Goal: Information Seeking & Learning: Learn about a topic

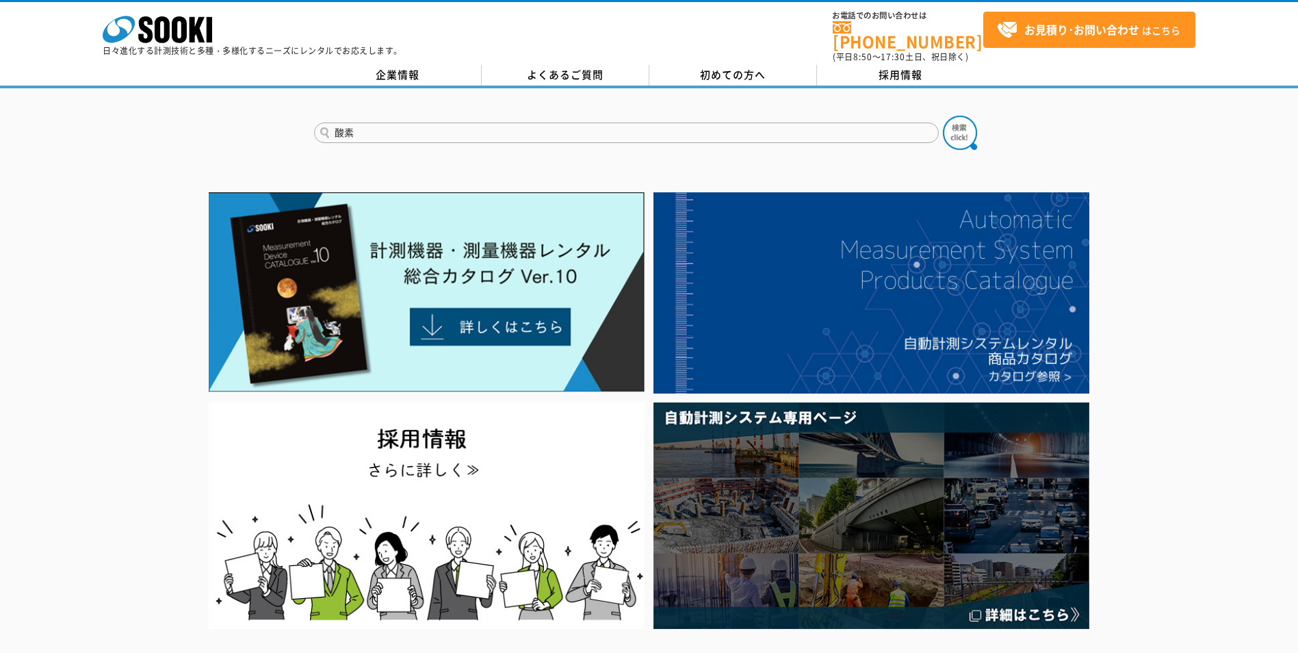
type input "酸素"
click at [943, 116] on button at bounding box center [960, 133] width 34 height 34
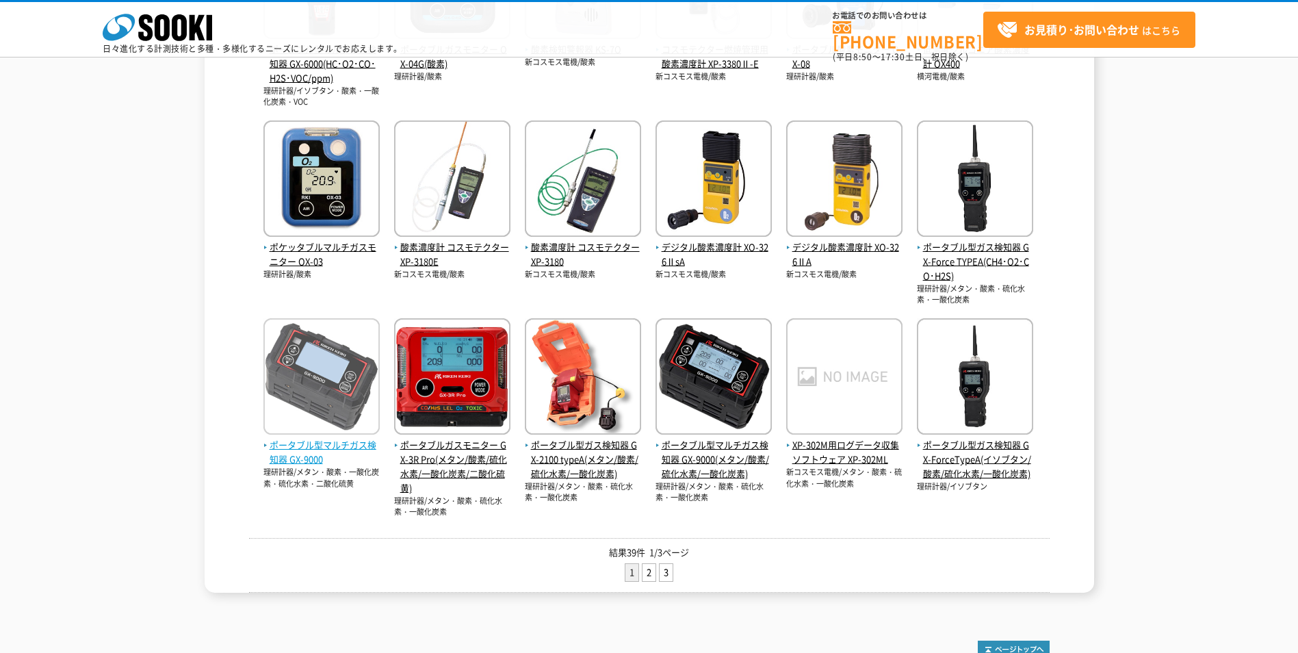
scroll to position [479, 0]
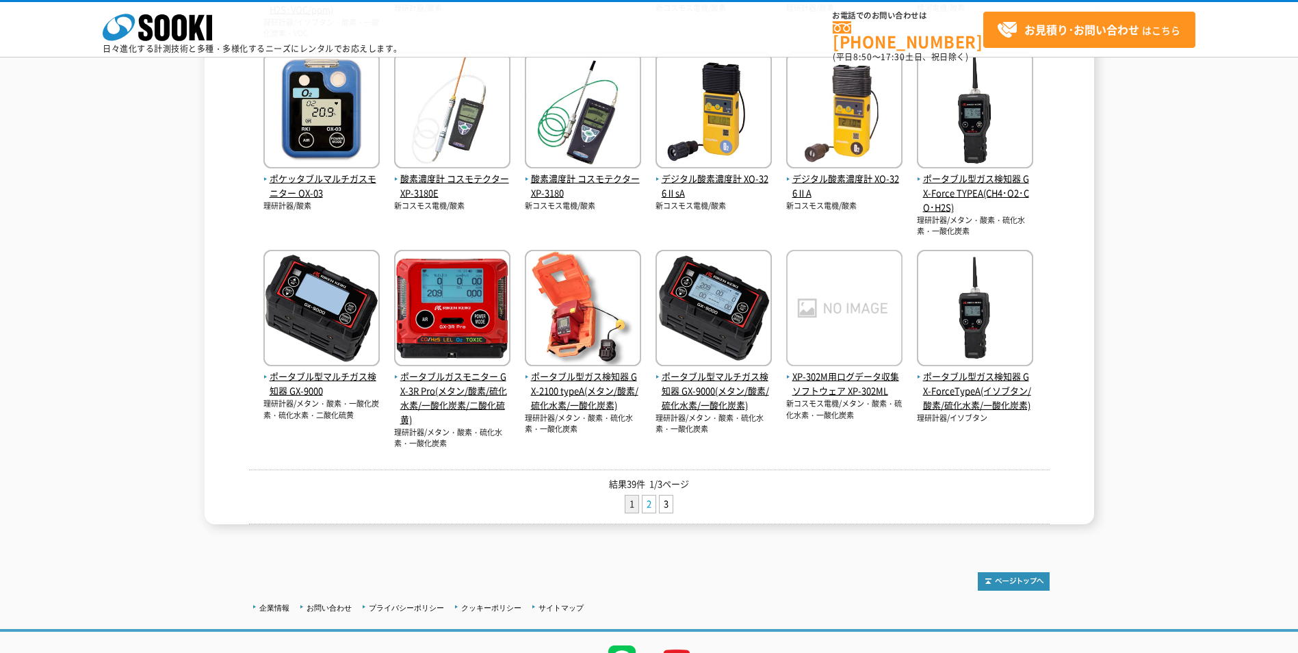
click at [651, 508] on link "2" at bounding box center [648, 503] width 13 height 17
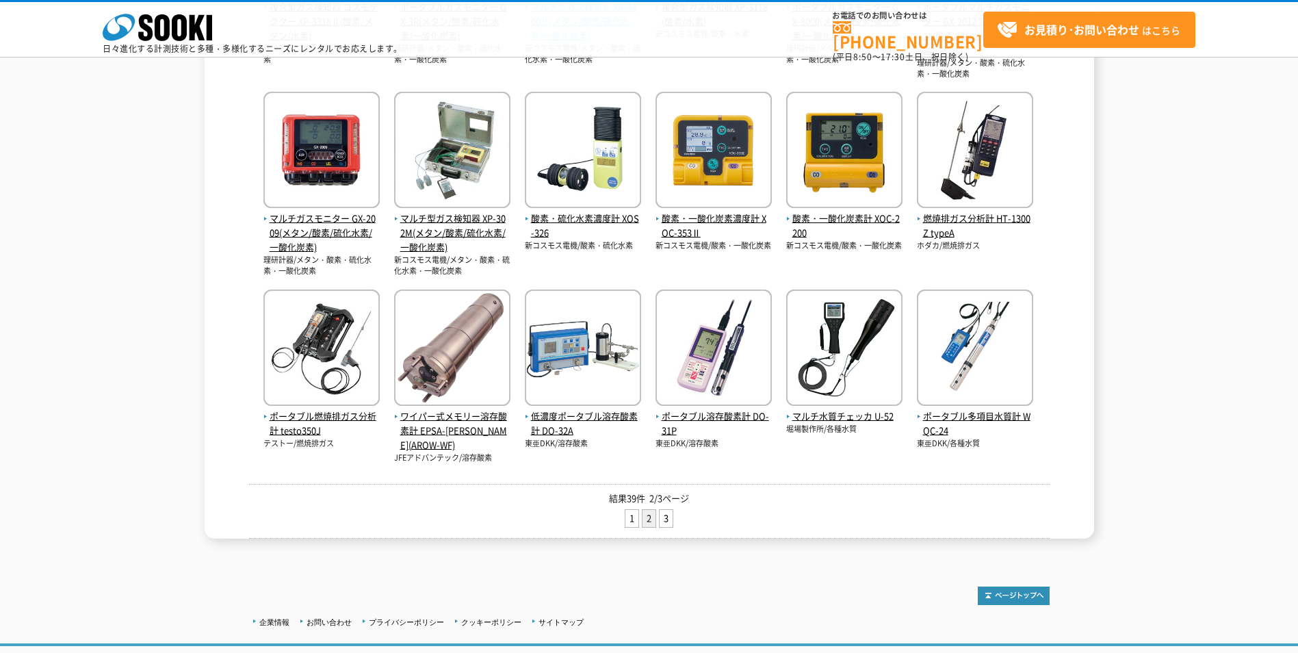
scroll to position [479, 0]
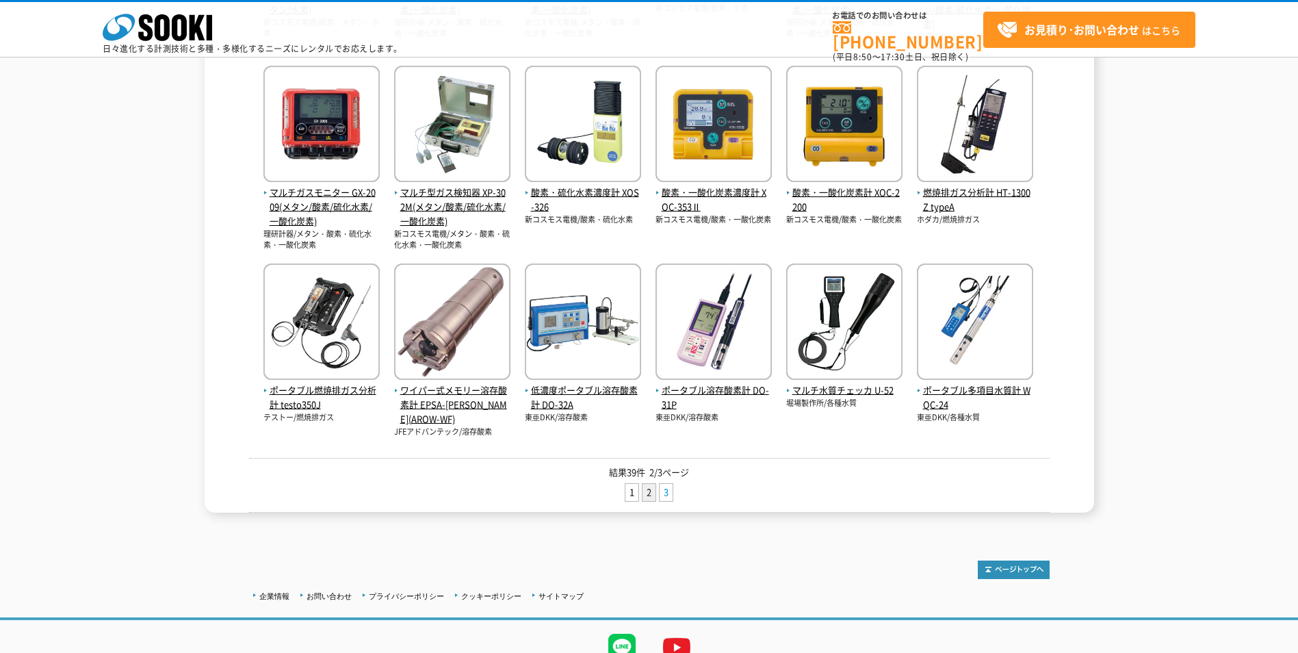
click at [666, 494] on link "3" at bounding box center [665, 492] width 13 height 17
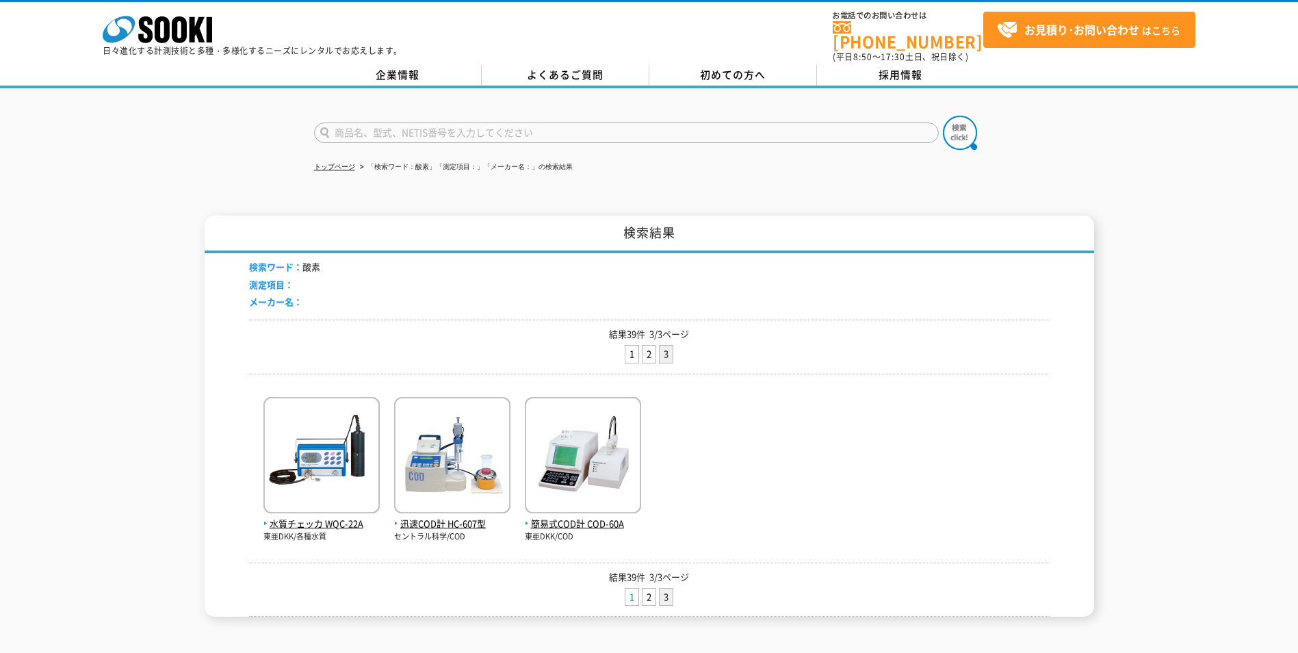
click at [627, 589] on link "1" at bounding box center [631, 596] width 13 height 17
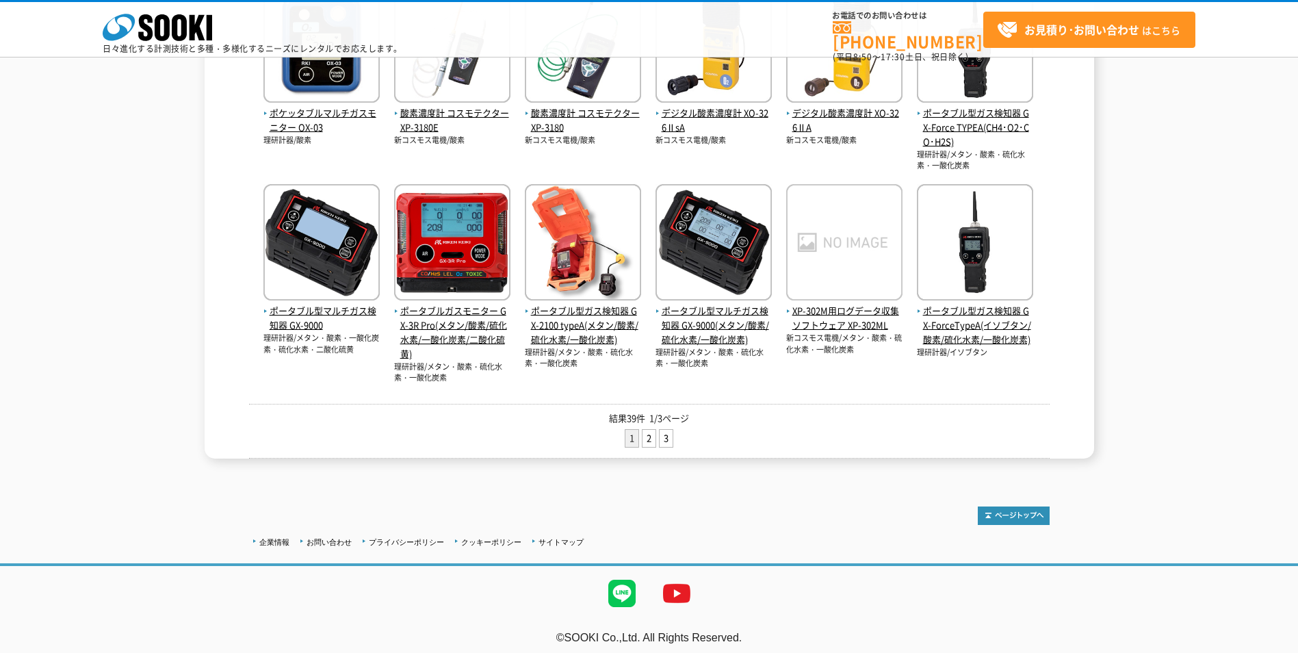
scroll to position [552, 0]
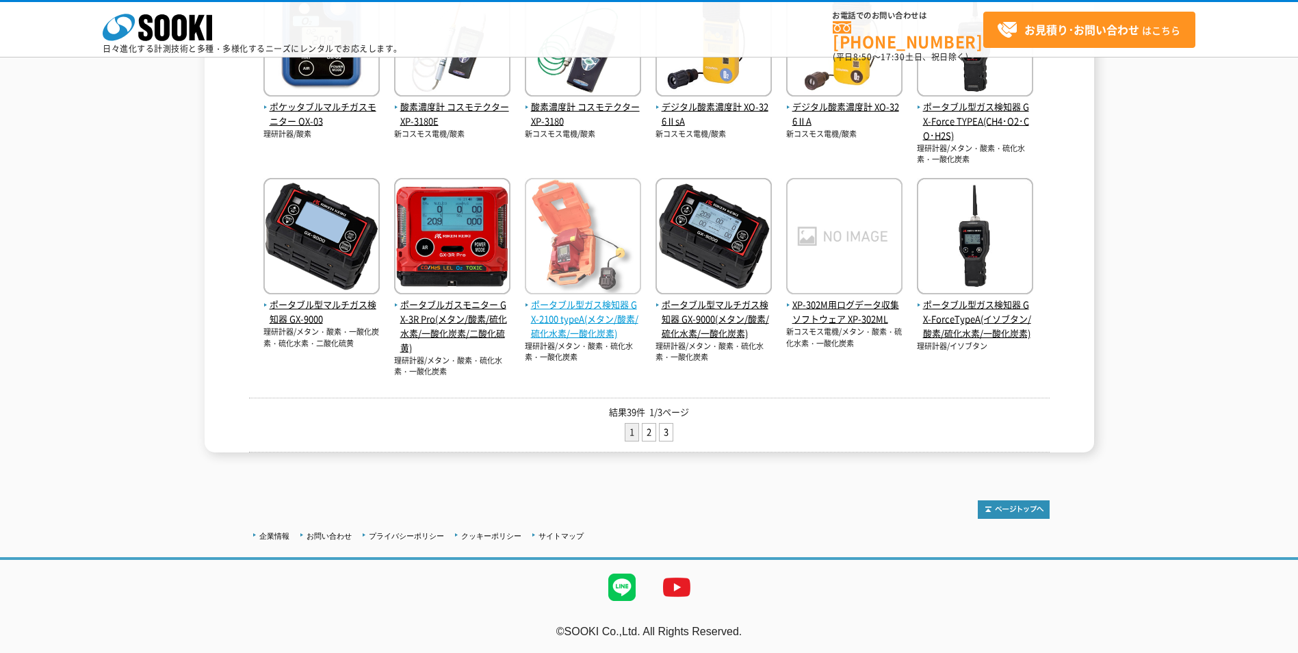
click at [579, 244] on img at bounding box center [583, 238] width 116 height 120
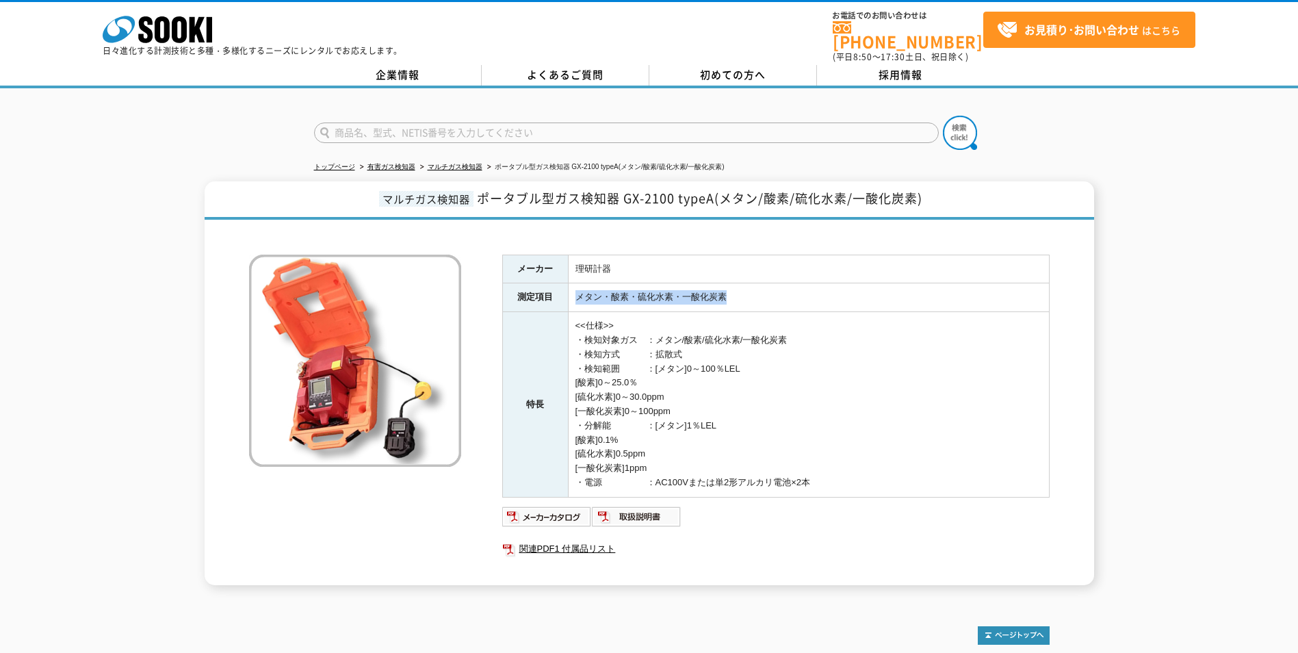
drag, startPoint x: 723, startPoint y: 285, endPoint x: 571, endPoint y: 276, distance: 152.8
click at [571, 283] on td "メタン・酸素・硫化水素・一酸化炭素" at bounding box center [808, 297] width 481 height 29
drag, startPoint x: 571, startPoint y: 276, endPoint x: 800, endPoint y: 301, distance: 230.5
click at [807, 312] on td "<<仕様>> ・検知対象ガス　：メタン/酸素/硫化水素/一酸化炭素 ・検知方式　　　：拡散式 ・検知範囲　　　：[メタン]0～100％LEL [酸素]0～25…" at bounding box center [808, 404] width 481 height 185
drag, startPoint x: 629, startPoint y: 189, endPoint x: 687, endPoint y: 191, distance: 57.5
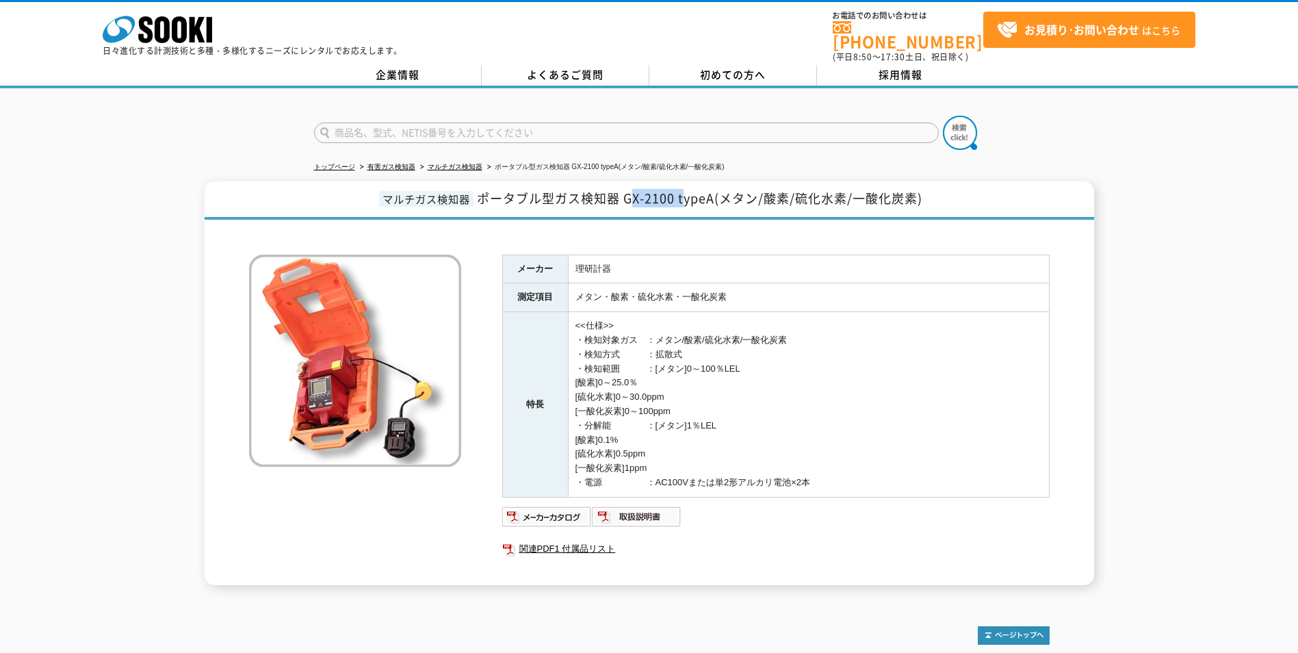
click at [687, 191] on span "ポータブル型ガス検知器 GX-2100 typeA(メタン/酸素/硫化水素/一酸化炭素)" at bounding box center [699, 198] width 445 height 18
drag, startPoint x: 687, startPoint y: 191, endPoint x: 663, endPoint y: 191, distance: 23.9
click at [663, 191] on span "ポータブル型ガス検知器 GX-2100 typeA(メタン/酸素/硫化水素/一酸化炭素)" at bounding box center [699, 198] width 445 height 18
drag, startPoint x: 622, startPoint y: 191, endPoint x: 674, endPoint y: 192, distance: 52.0
click at [674, 192] on span "ポータブル型ガス検知器 GX-2100 typeA(メタン/酸素/硫化水素/一酸化炭素)" at bounding box center [699, 198] width 445 height 18
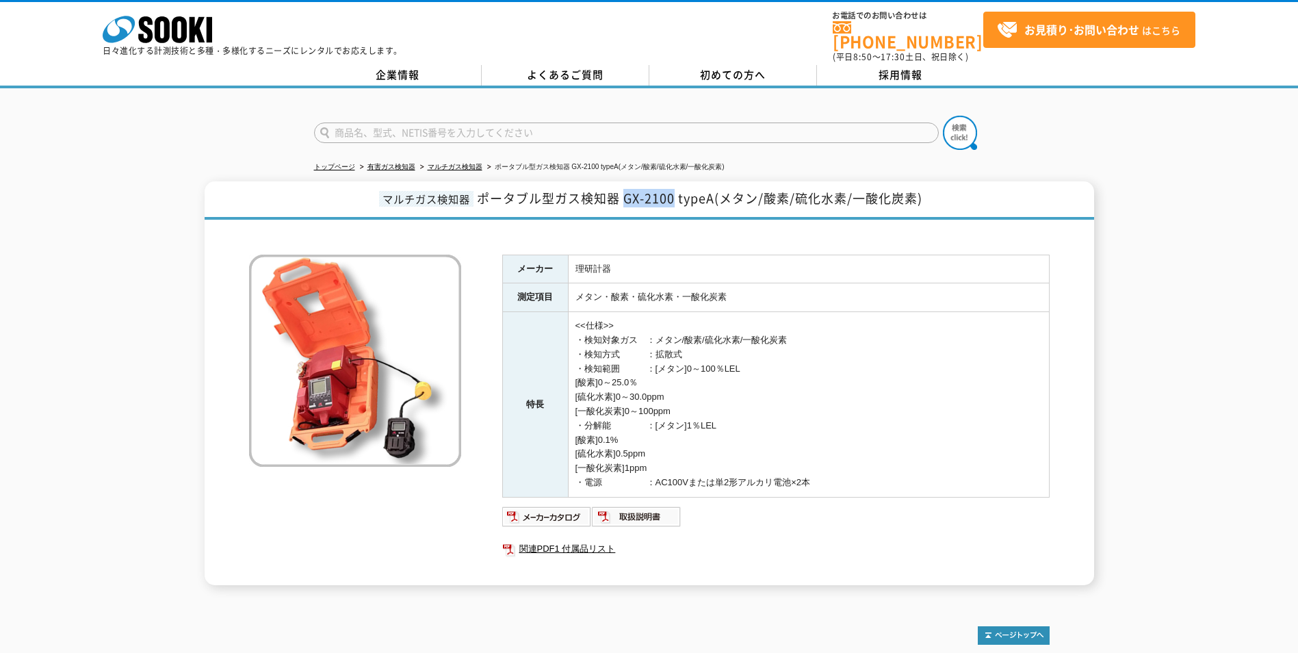
drag, startPoint x: 674, startPoint y: 192, endPoint x: 654, endPoint y: 191, distance: 19.9
copy span "GX-2100"
click at [581, 506] on img at bounding box center [547, 517] width 90 height 22
click at [660, 207] on h1 "マルチガス検知器 ポータブル型ガス検知器 GX-2100 typeA(メタン/酸素/硫化水素/一酸化炭素)" at bounding box center [649, 200] width 889 height 38
drag, startPoint x: 482, startPoint y: 192, endPoint x: 716, endPoint y: 196, distance: 234.7
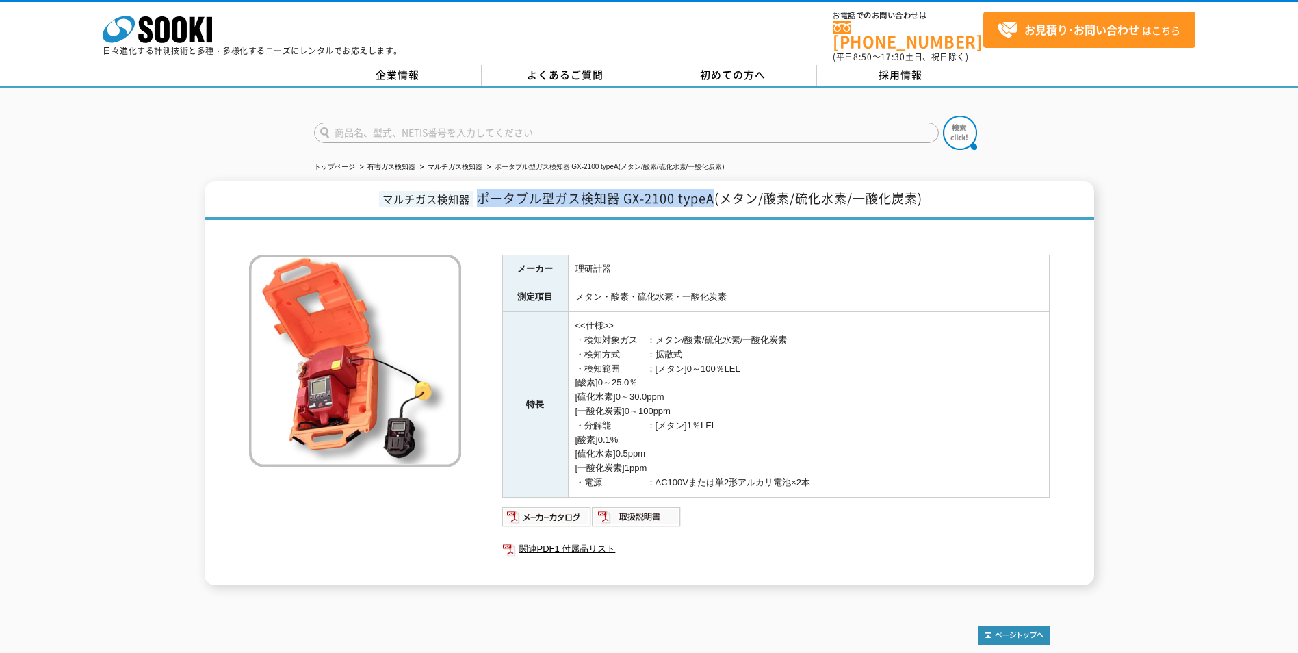
click at [716, 196] on span "ポータブル型ガス検知器 GX-2100 typeA(メタン/酸素/硫化水素/一酸化炭素)" at bounding box center [699, 198] width 445 height 18
copy span "ポータブル型ガス検知器 GX-2100 typeA"
